Goal: Task Accomplishment & Management: Use online tool/utility

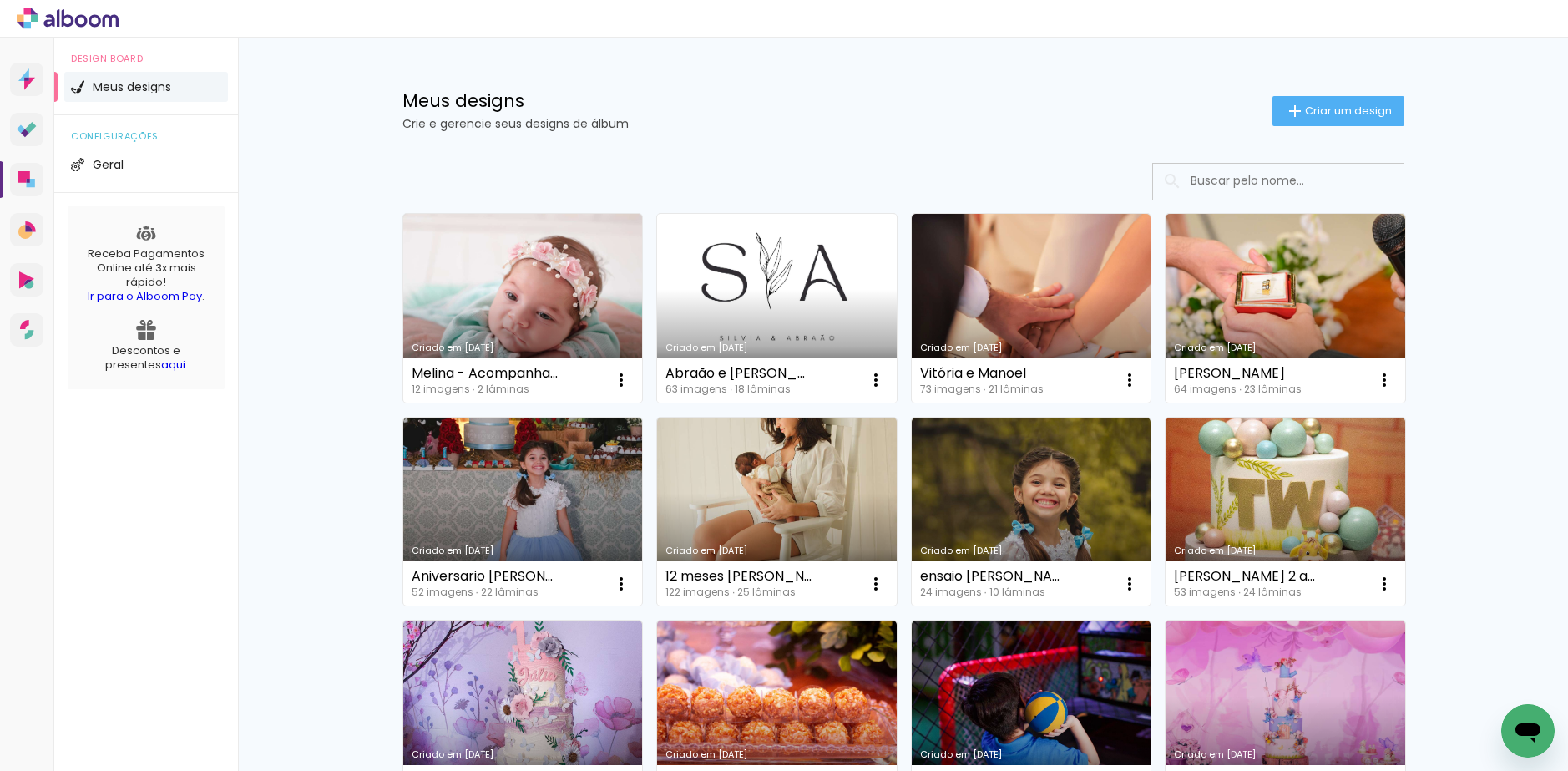
click at [726, 295] on link "Criado em [DATE]" at bounding box center [776, 308] width 240 height 189
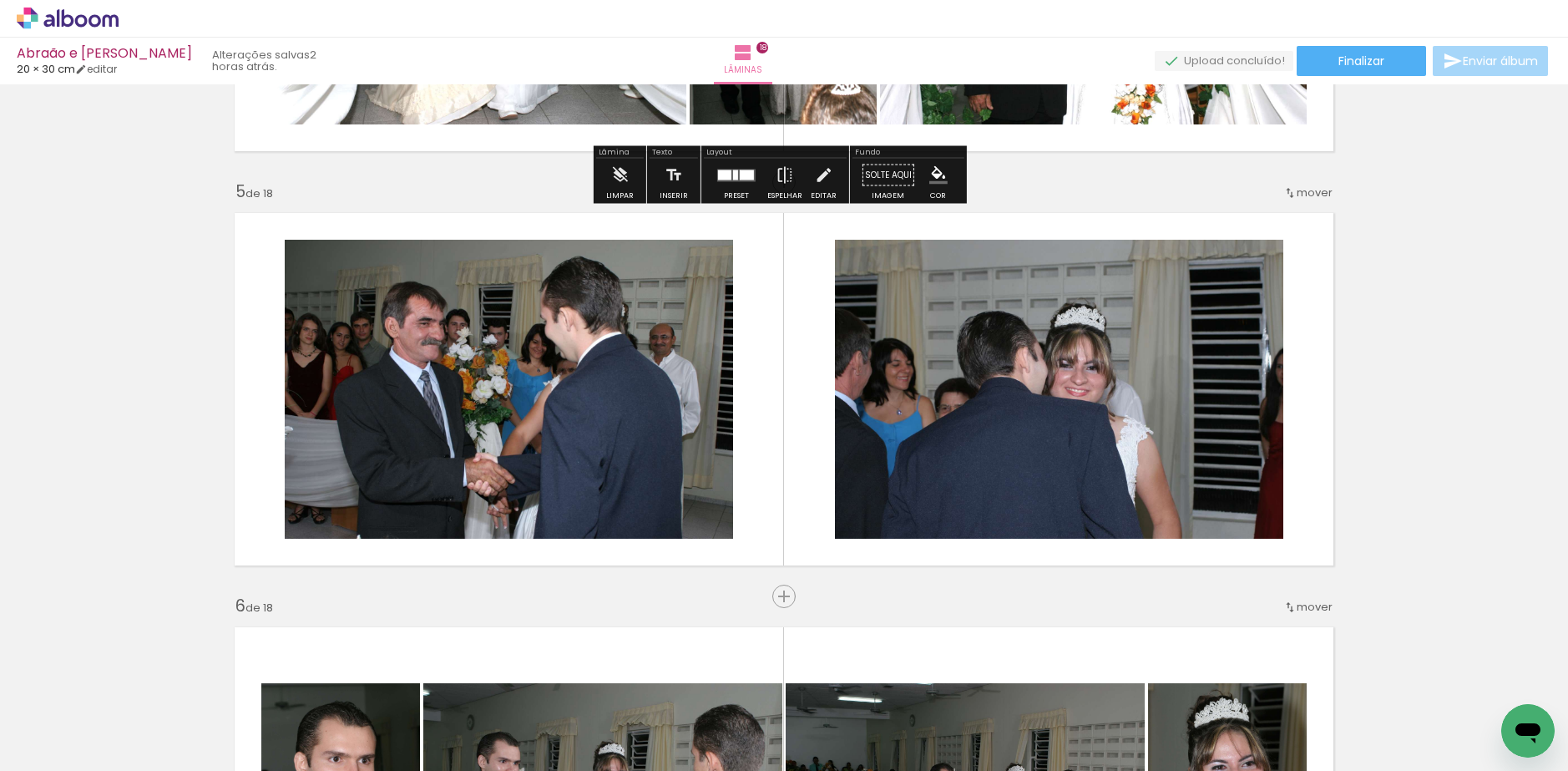
scroll to position [1253, 0]
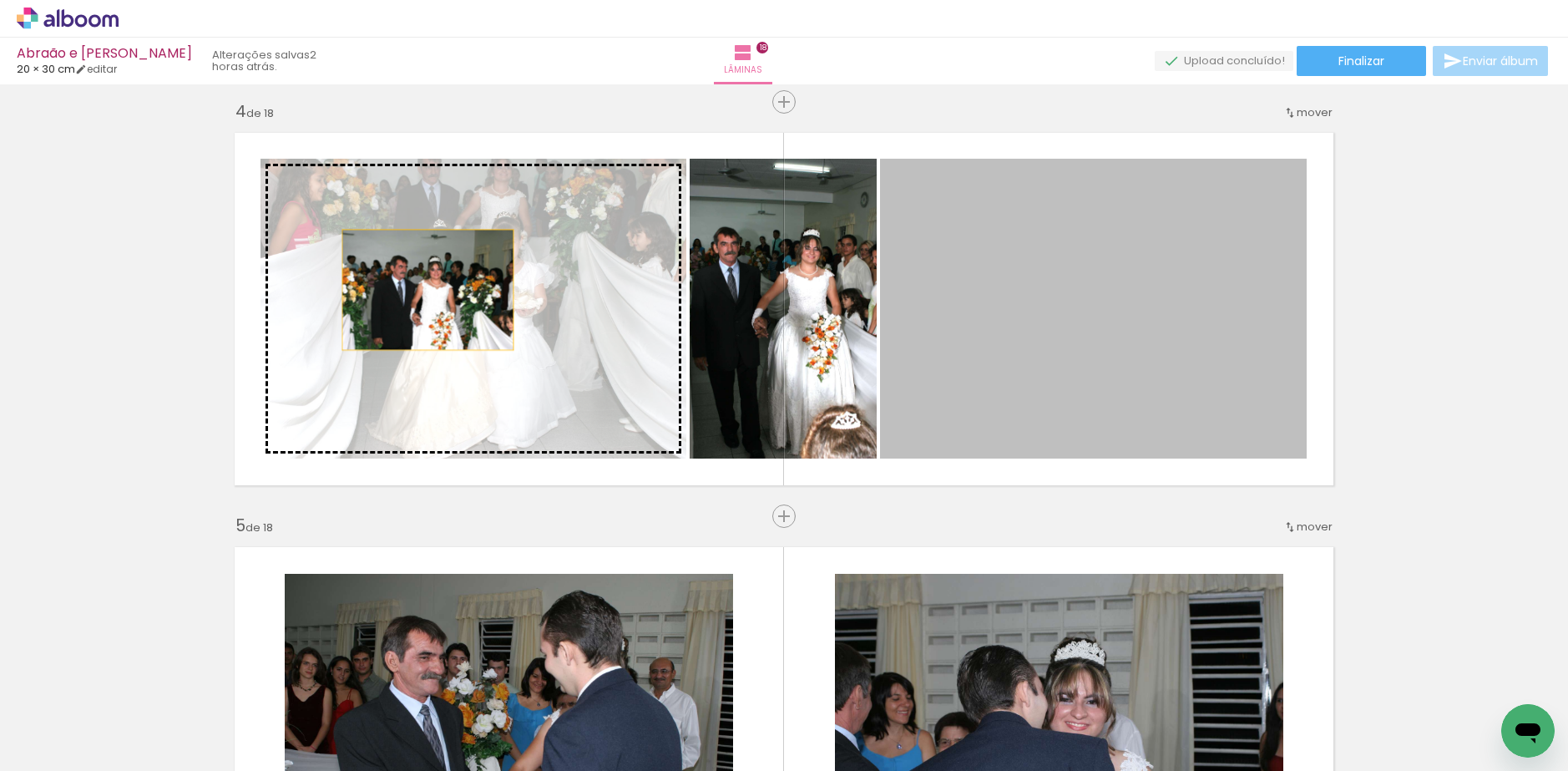
drag, startPoint x: 1104, startPoint y: 299, endPoint x: 331, endPoint y: 279, distance: 773.3
click at [0, 0] on slot at bounding box center [0, 0] width 0 height 0
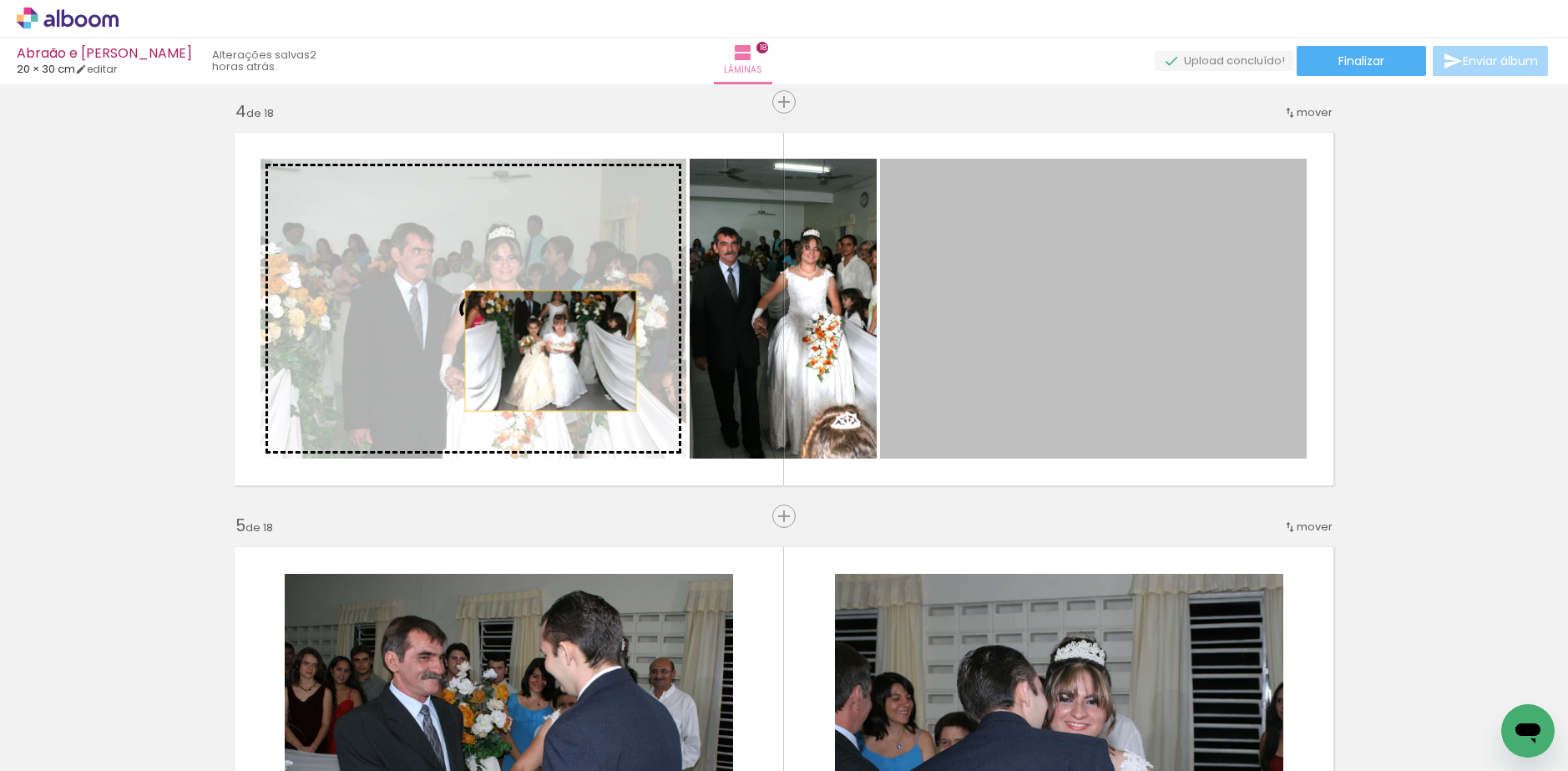
drag, startPoint x: 968, startPoint y: 342, endPoint x: 520, endPoint y: 351, distance: 448.1
click at [0, 0] on slot at bounding box center [0, 0] width 0 height 0
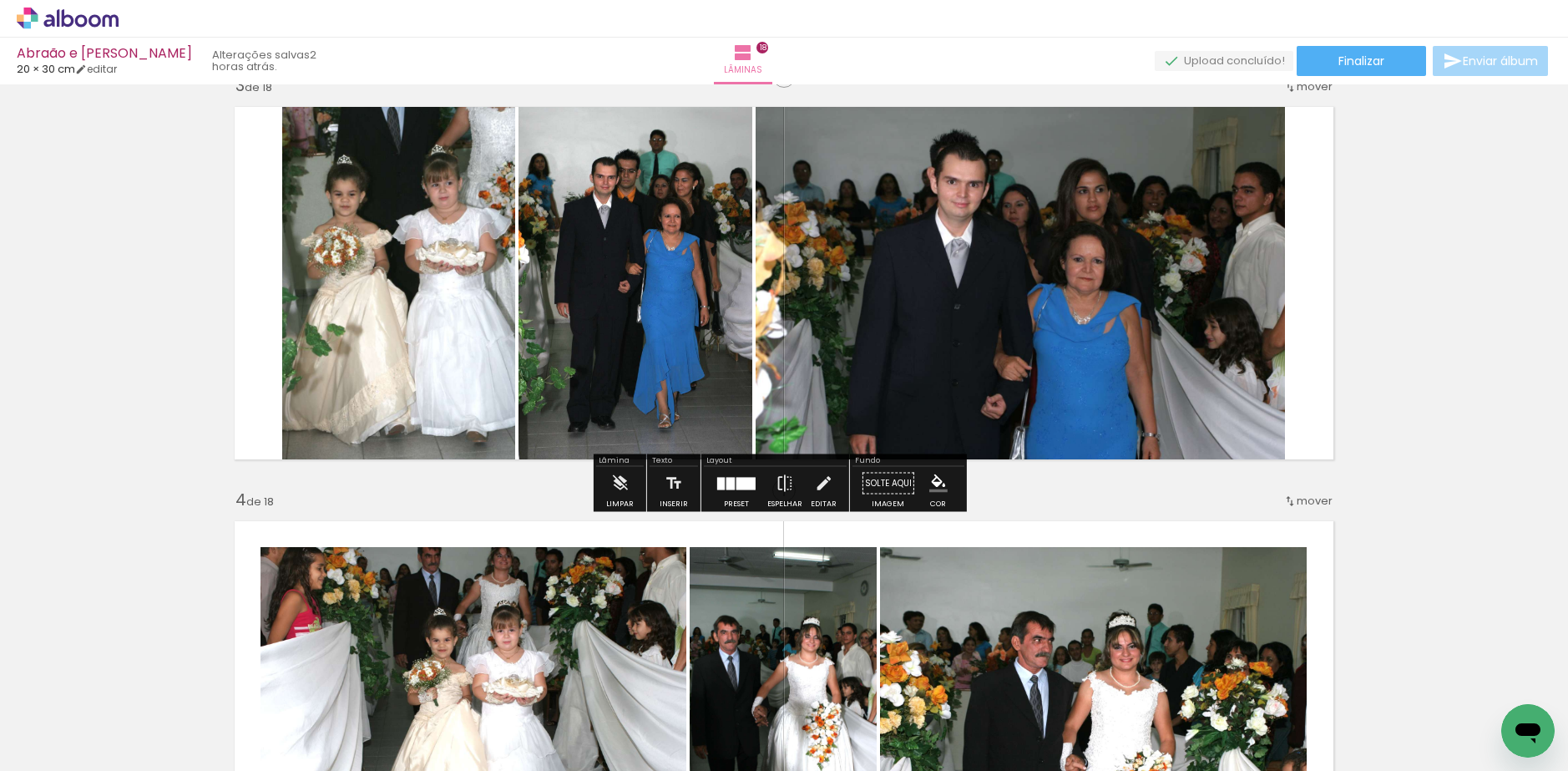
scroll to position [835, 0]
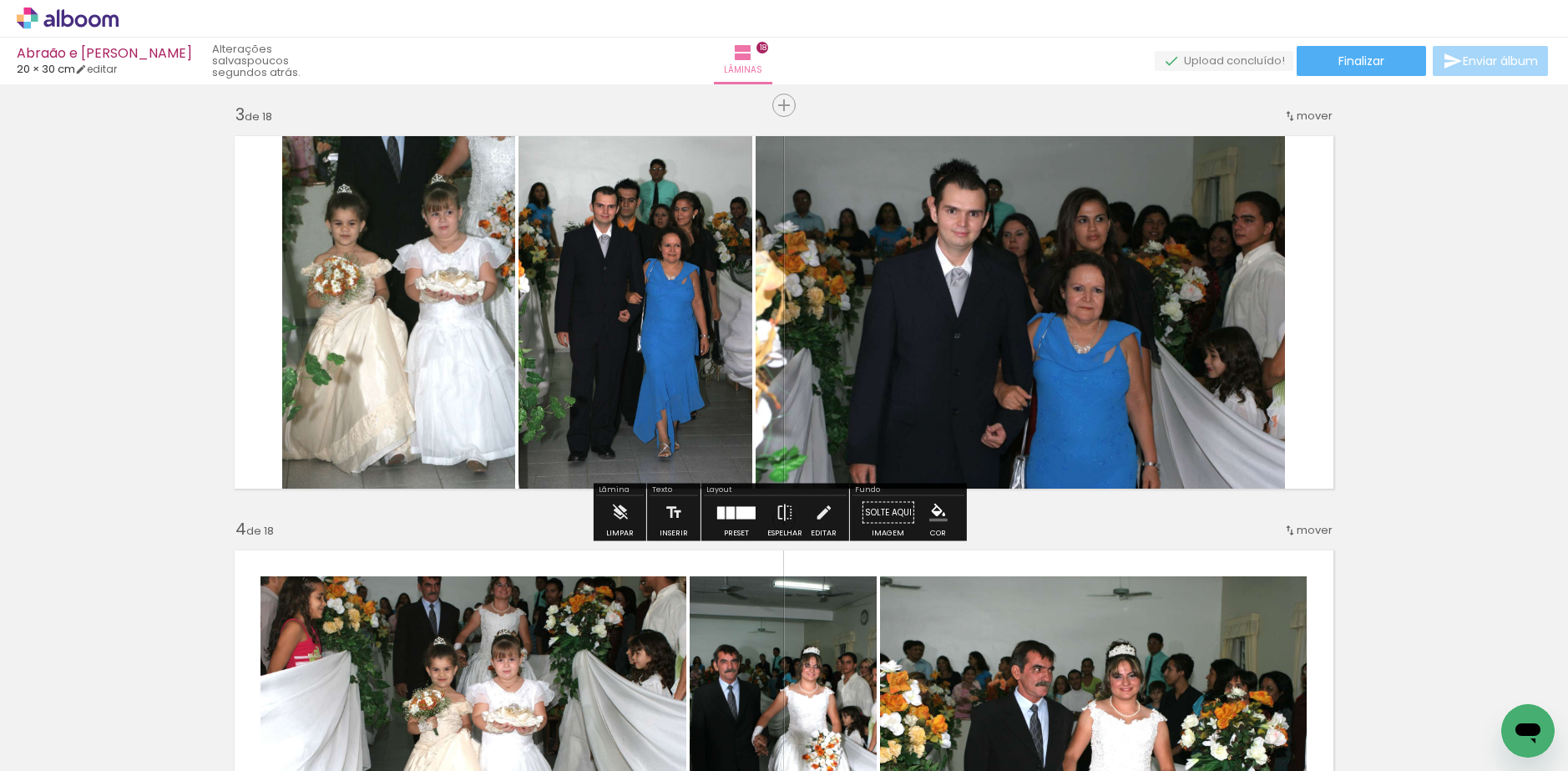
click at [742, 511] on div at bounding box center [746, 512] width 19 height 13
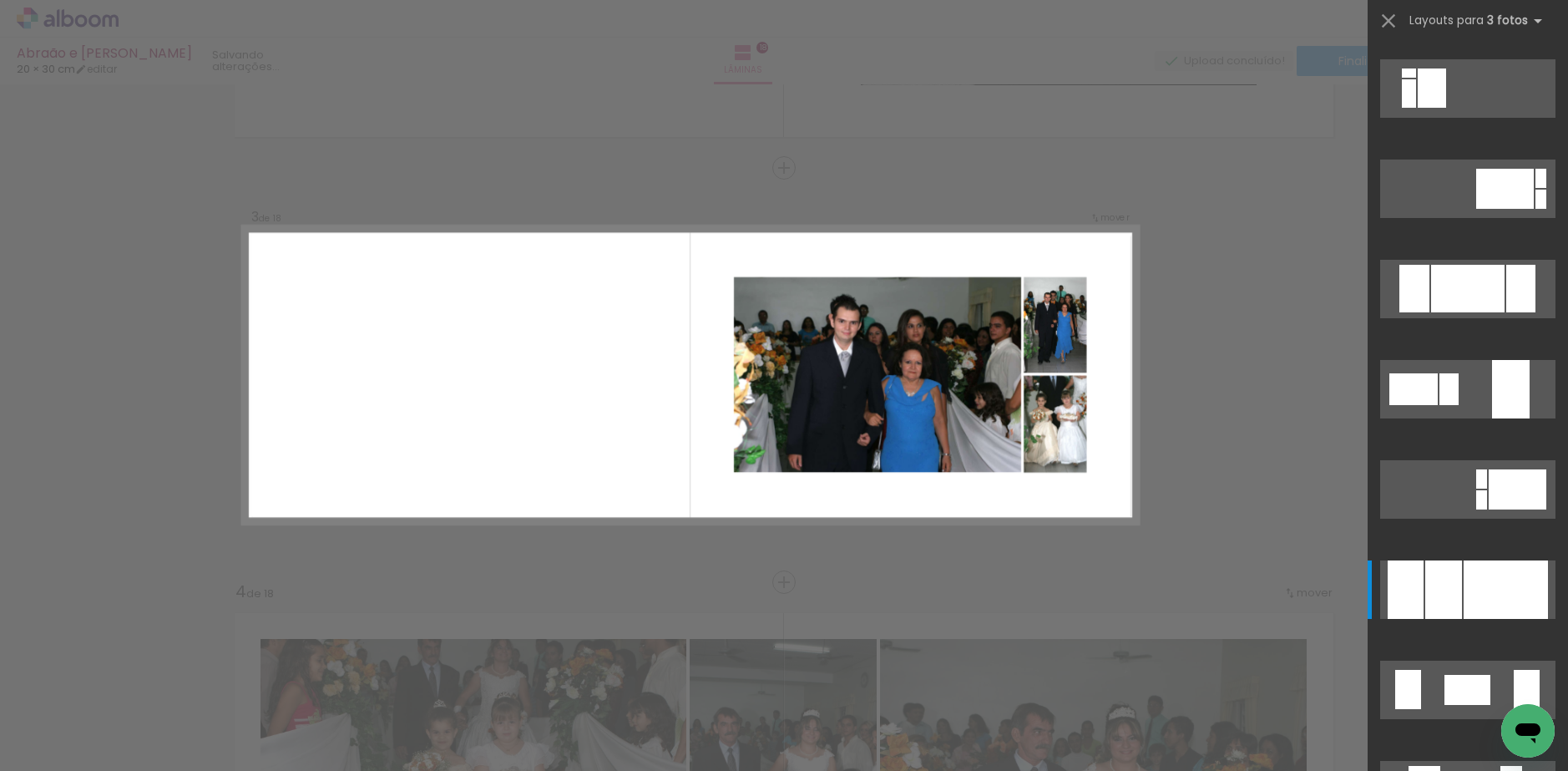
scroll to position [2815, 0]
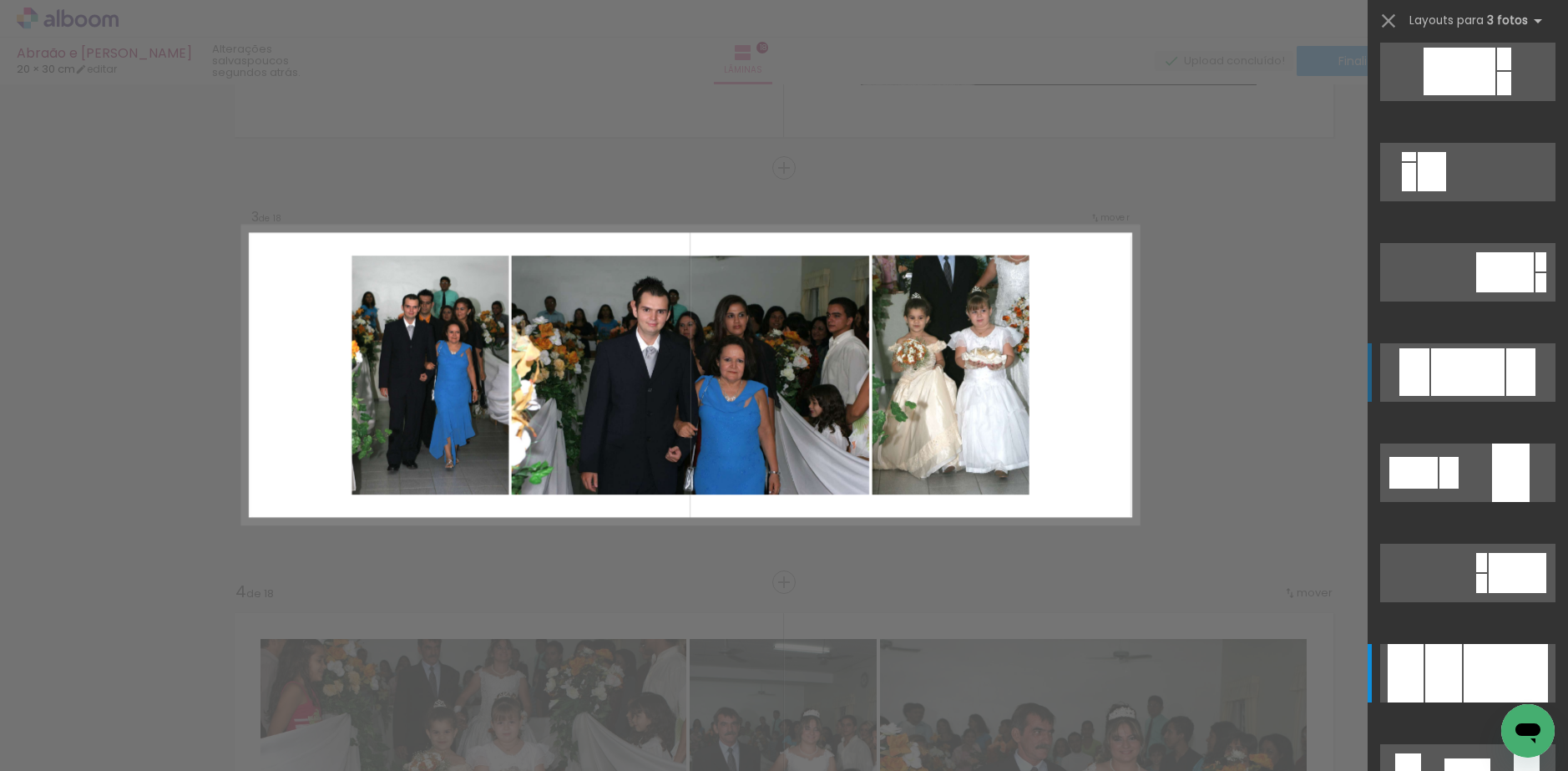
click at [1463, 345] on quentale-layouter at bounding box center [1468, 372] width 176 height 59
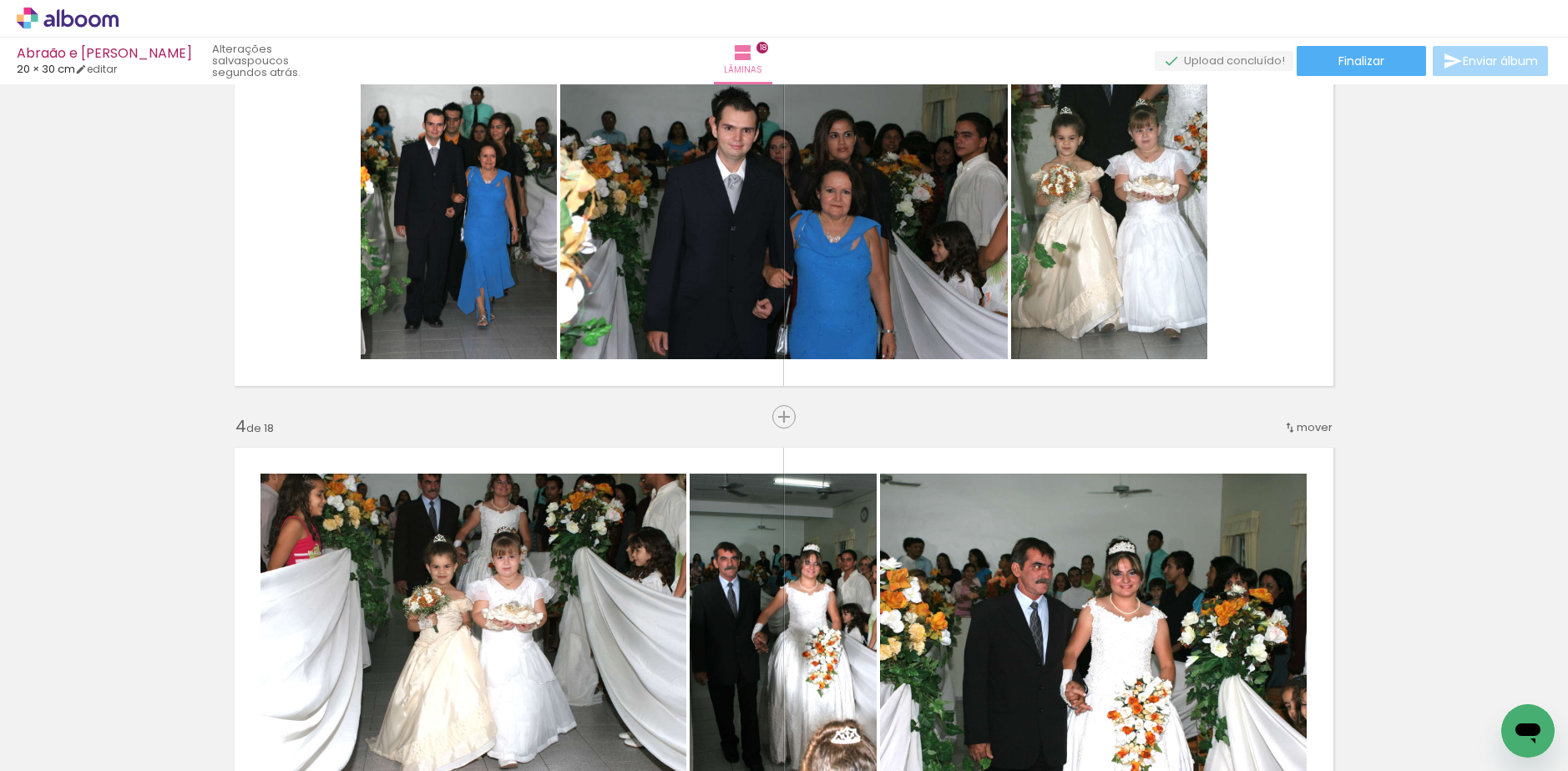
scroll to position [773, 0]
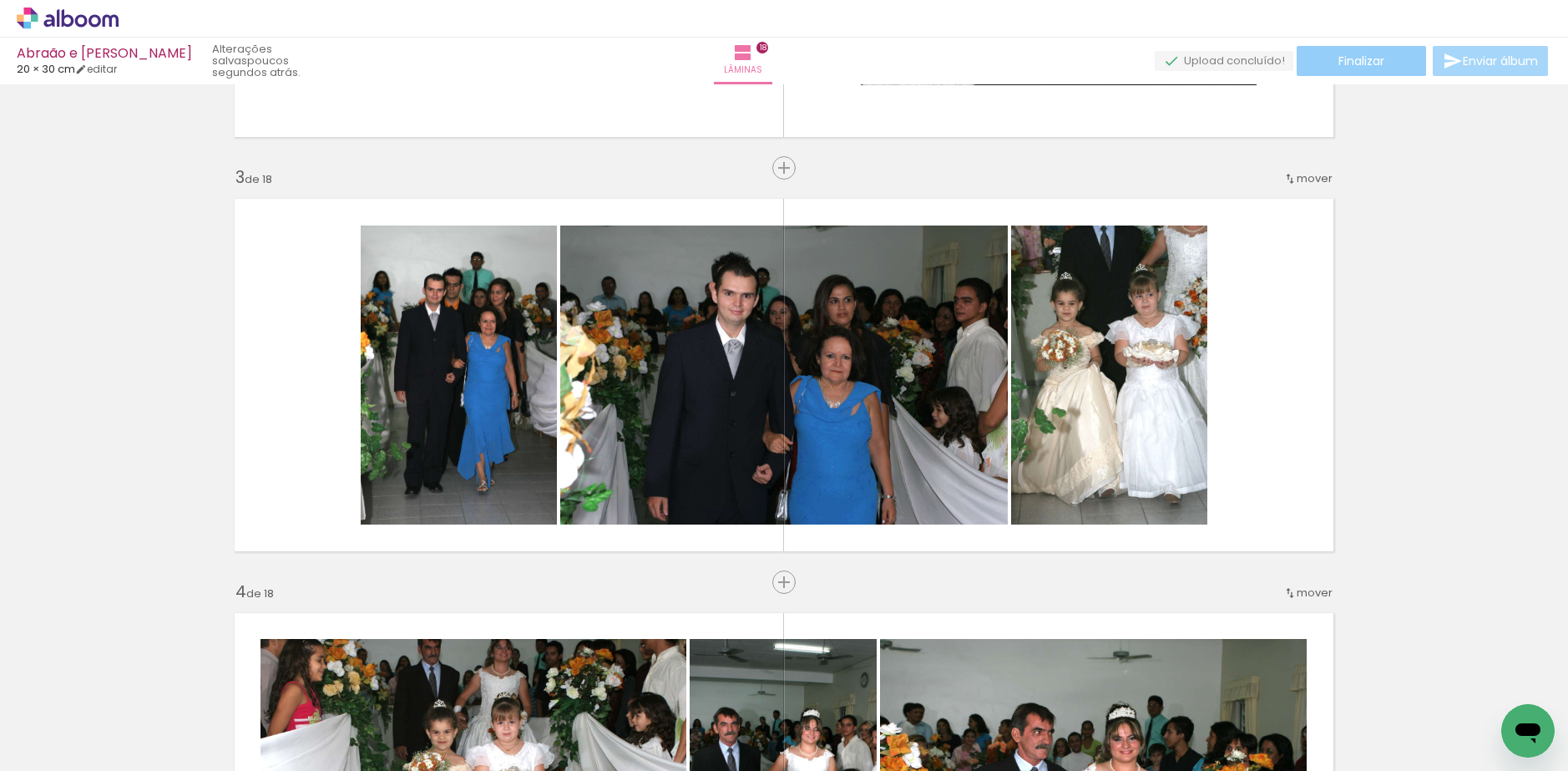
click at [1350, 55] on span "Finalizar" at bounding box center [1362, 61] width 46 height 12
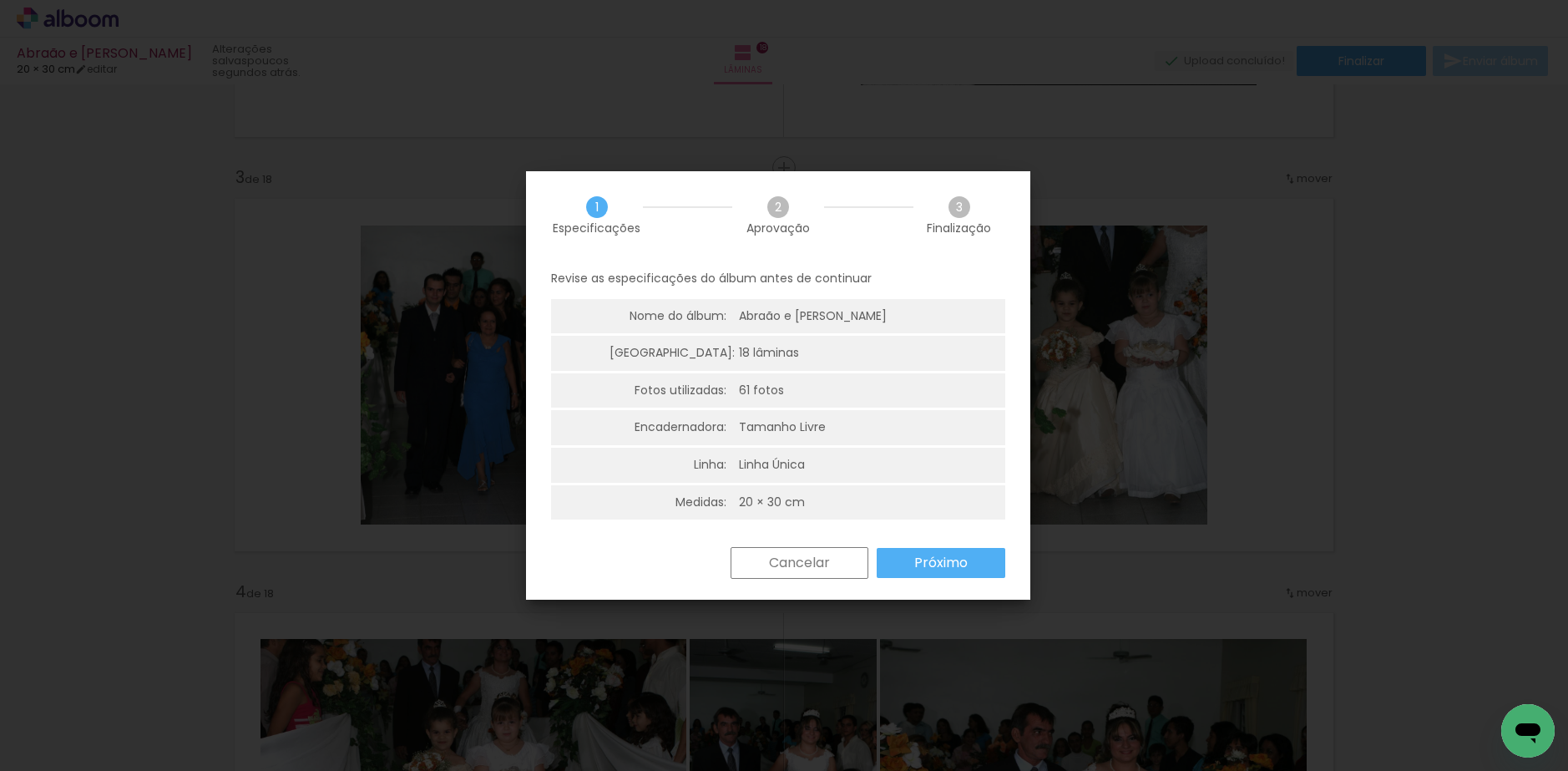
click at [905, 552] on paper-button "Próximo" at bounding box center [941, 563] width 128 height 30
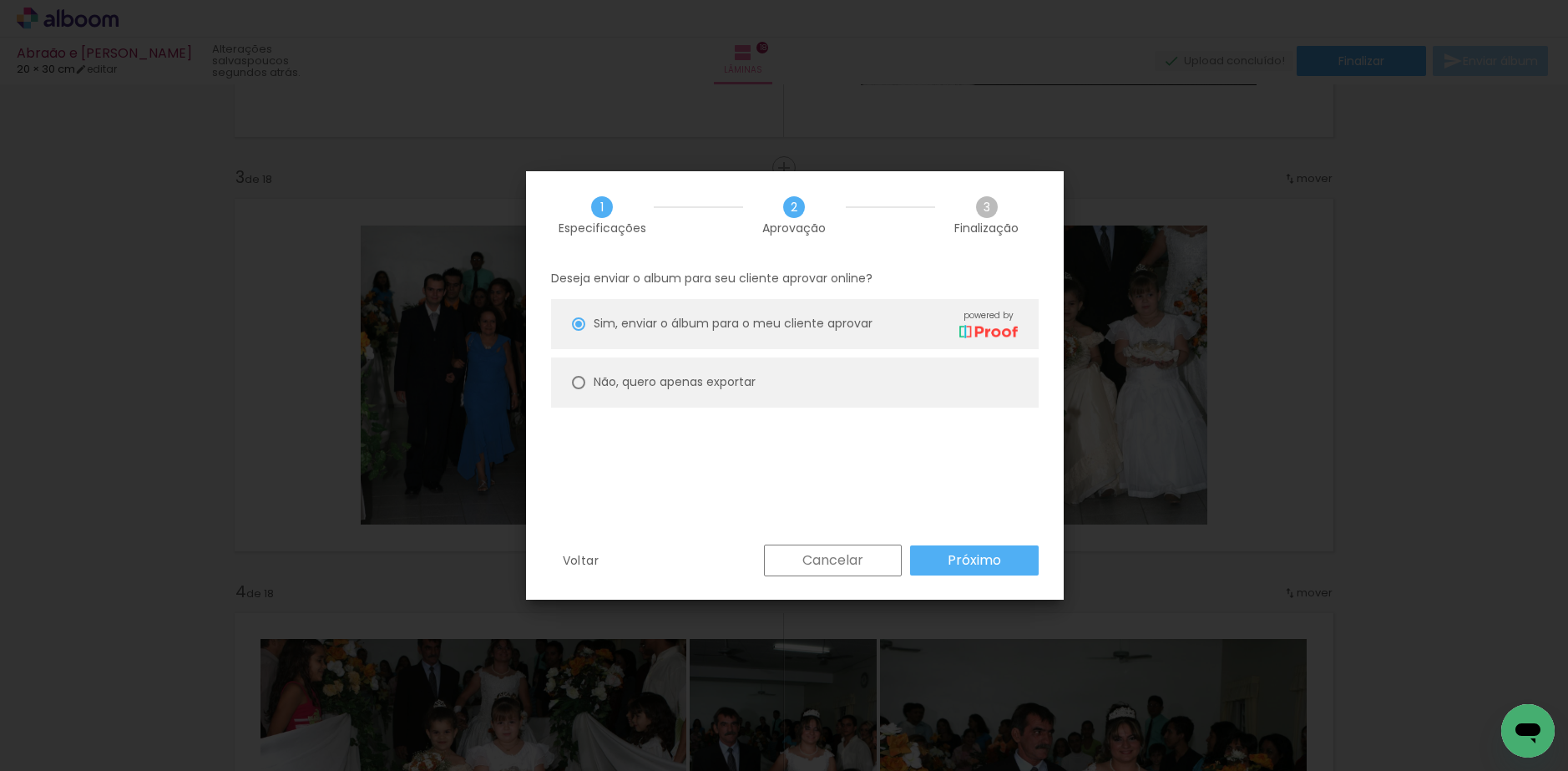
click at [930, 542] on div "Deseja enviar o album para seu cliente aprovar online? [PERSON_NAME], enviar o …" at bounding box center [795, 402] width 537 height 286
click at [945, 569] on paper-button "Próximo" at bounding box center [974, 560] width 128 height 30
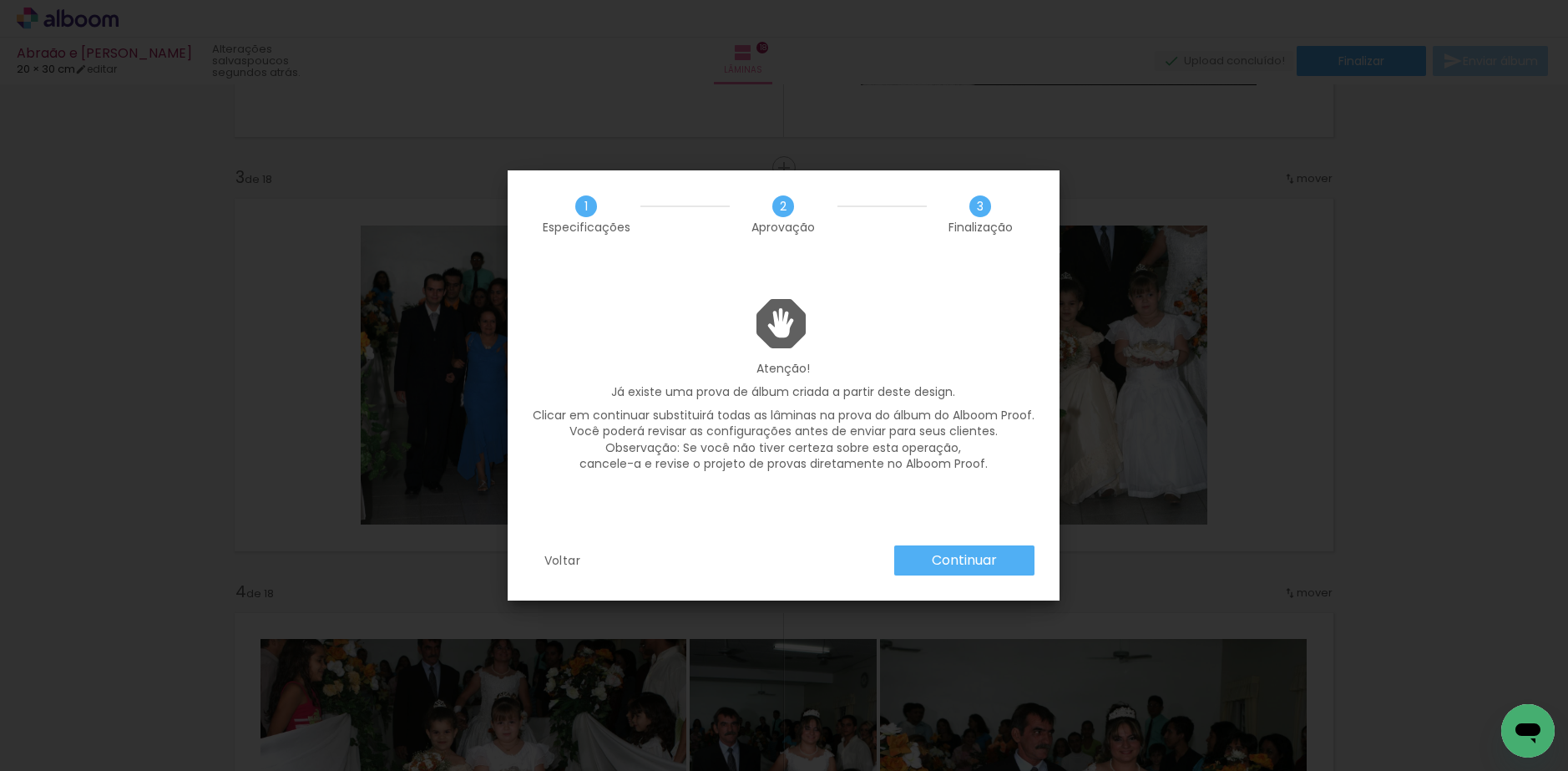
click at [0, 0] on slot "Continuar" at bounding box center [0, 0] width 0 height 0
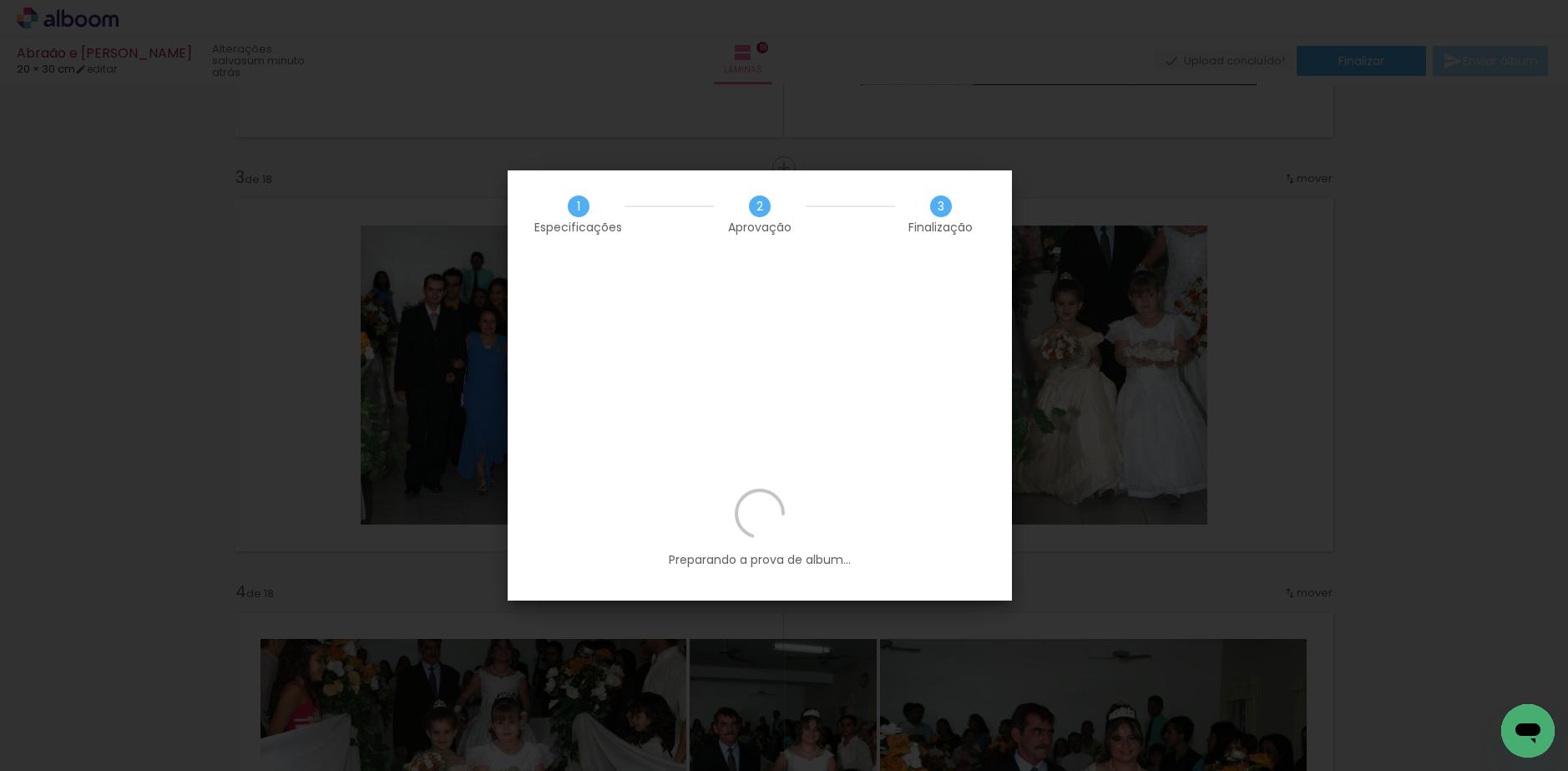
scroll to position [2815, 0]
click at [747, 489] on div "Preparando a prova de album..." at bounding box center [760, 545] width 505 height 112
click at [746, 489] on icon at bounding box center [759, 514] width 51 height 51
click at [746, 489] on div "Preparando a prova de album..." at bounding box center [760, 545] width 505 height 112
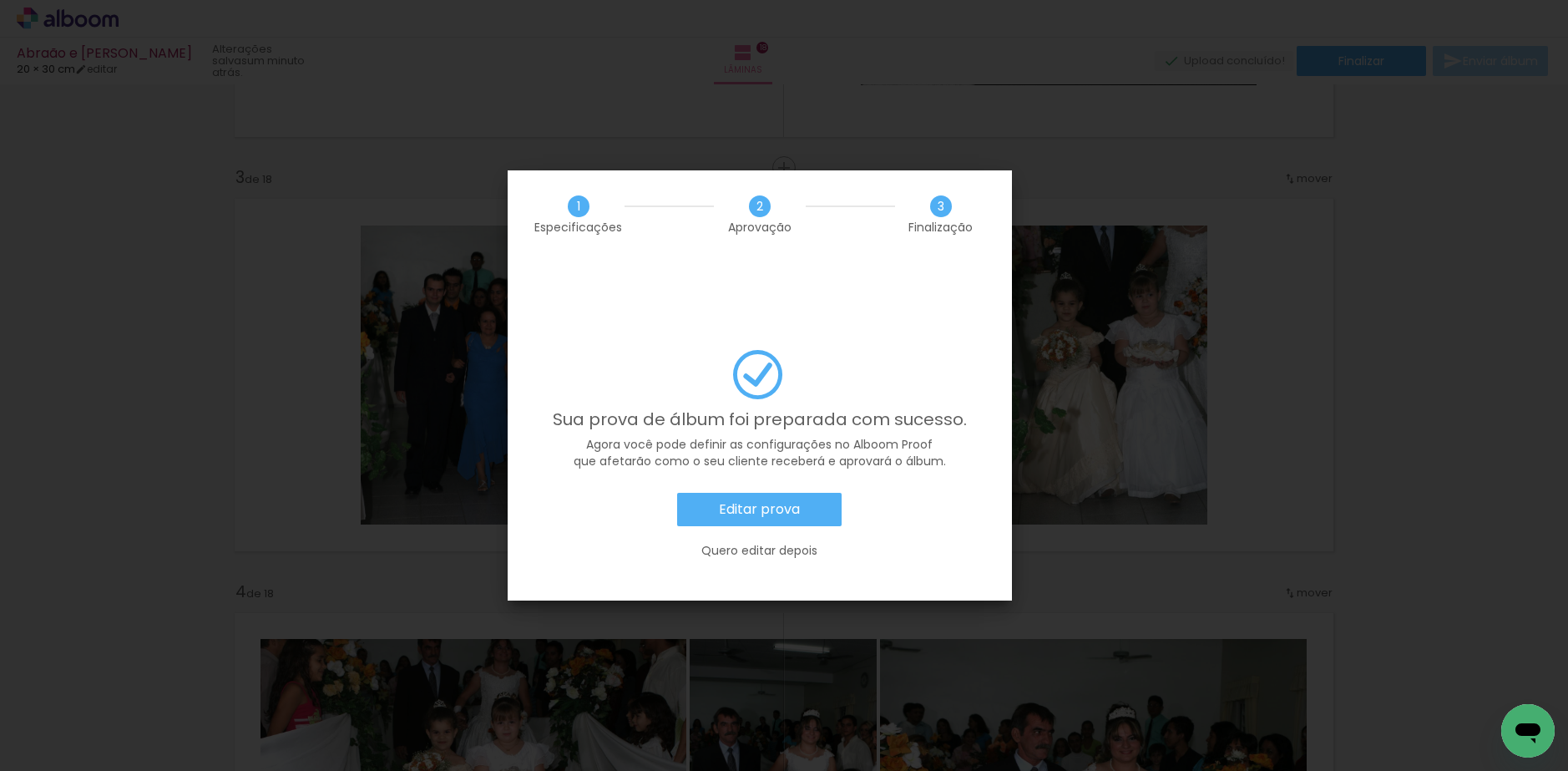
click at [0, 0] on slot "Editar prova" at bounding box center [0, 0] width 0 height 0
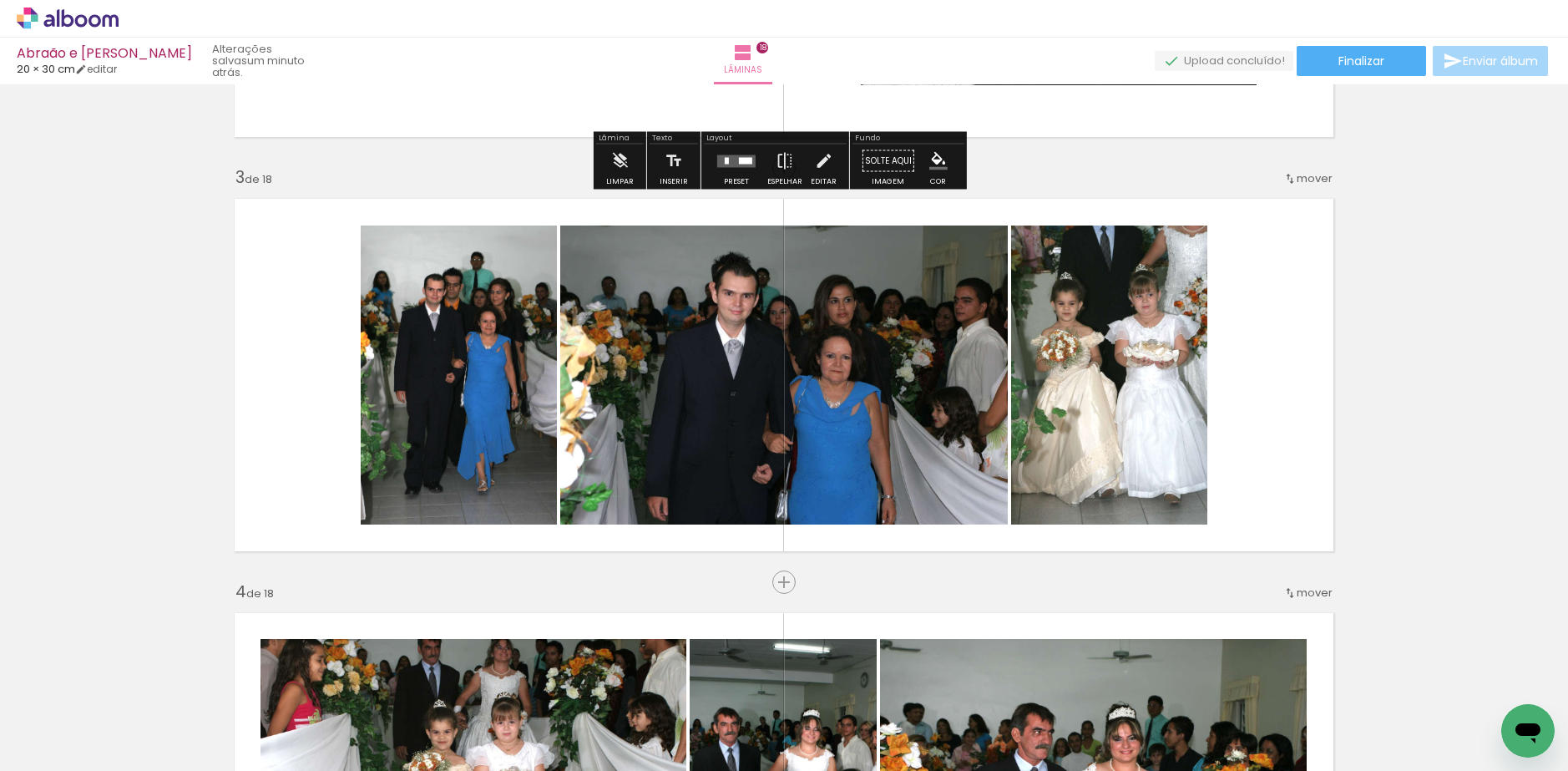
scroll to position [439, 0]
